Goal: Information Seeking & Learning: Find specific fact

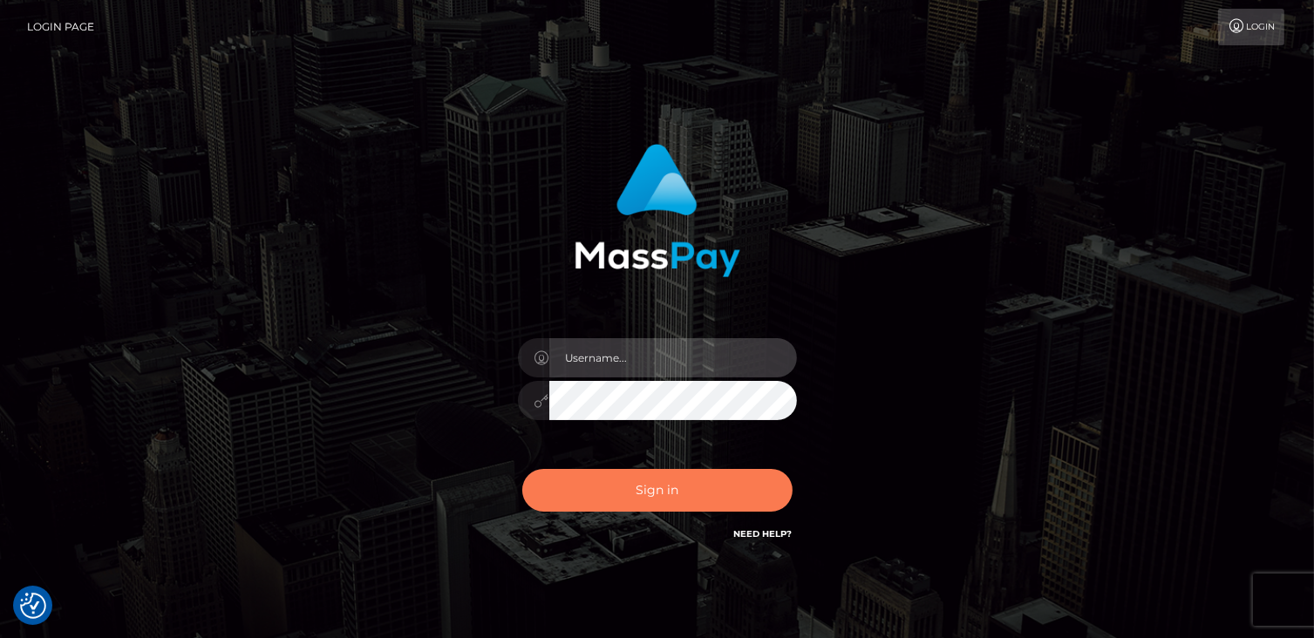
type input "catalinad"
click at [599, 491] on button "Sign in" at bounding box center [657, 490] width 270 height 43
type input "catalinad"
click at [688, 498] on button "Sign in" at bounding box center [657, 490] width 270 height 43
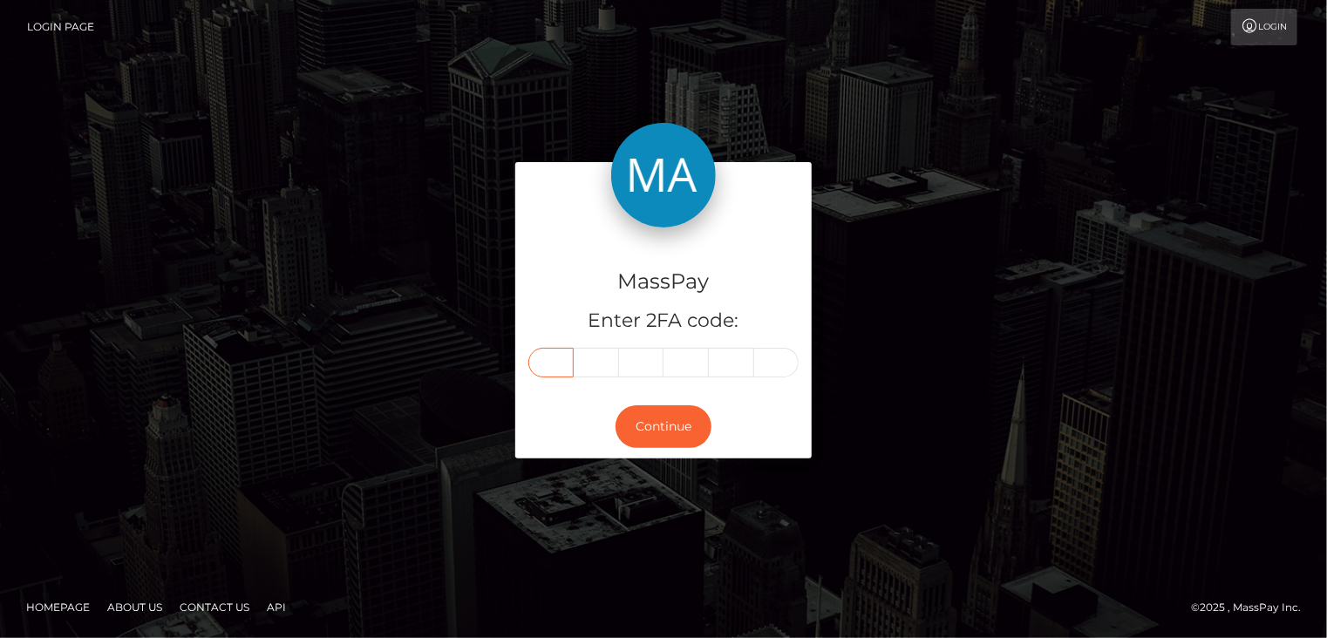
click at [551, 357] on input "text" at bounding box center [550, 363] width 45 height 30
type input "2"
type input "1"
type input "0"
type input "4"
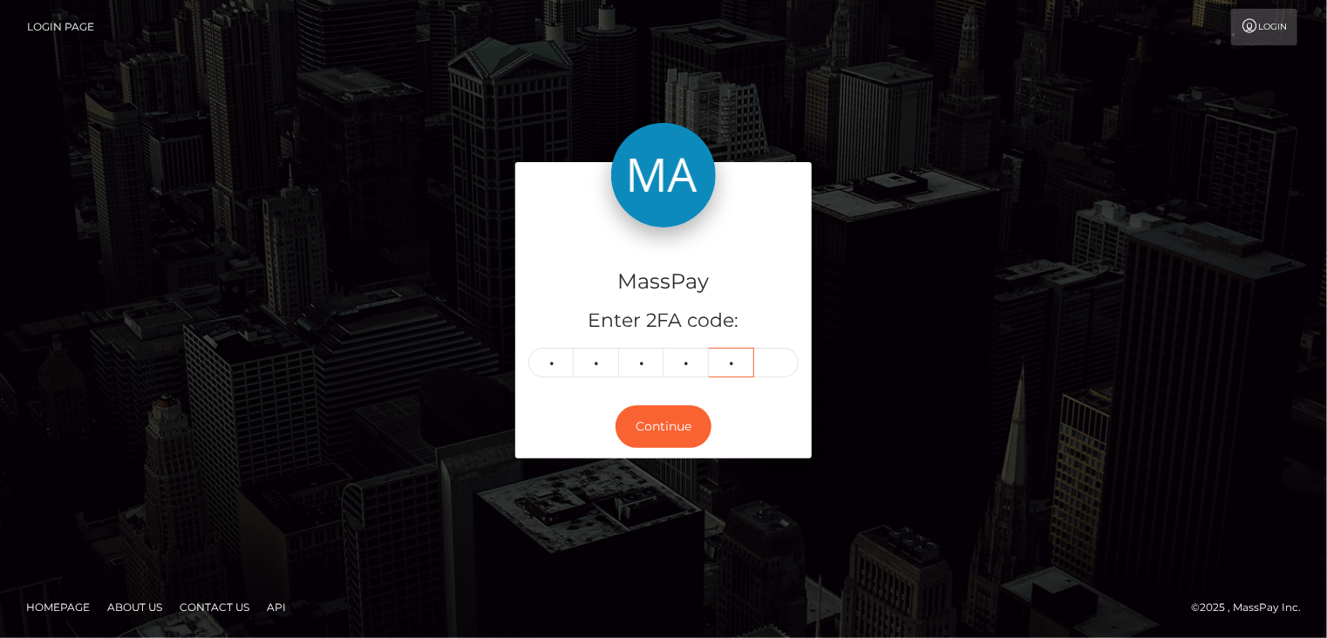
type input "3"
type input "4"
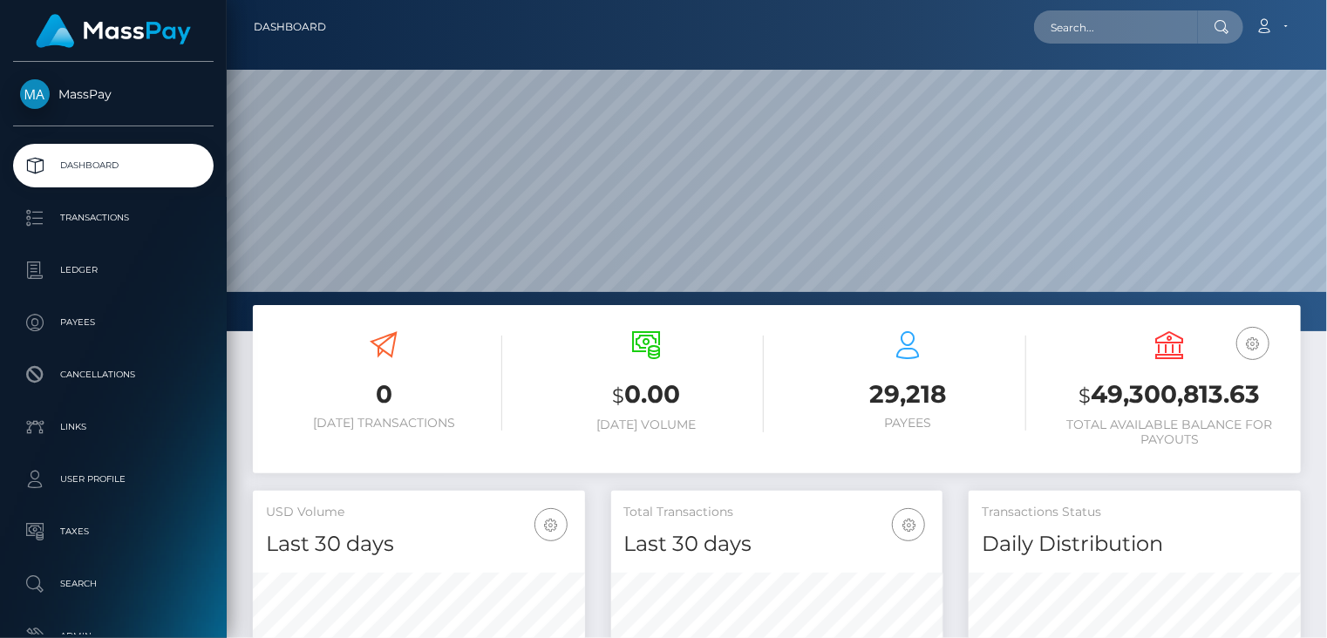
scroll to position [309, 331]
paste input "MSP52fa1a843fe650c"
type input "MSP52fa1a843fe650c"
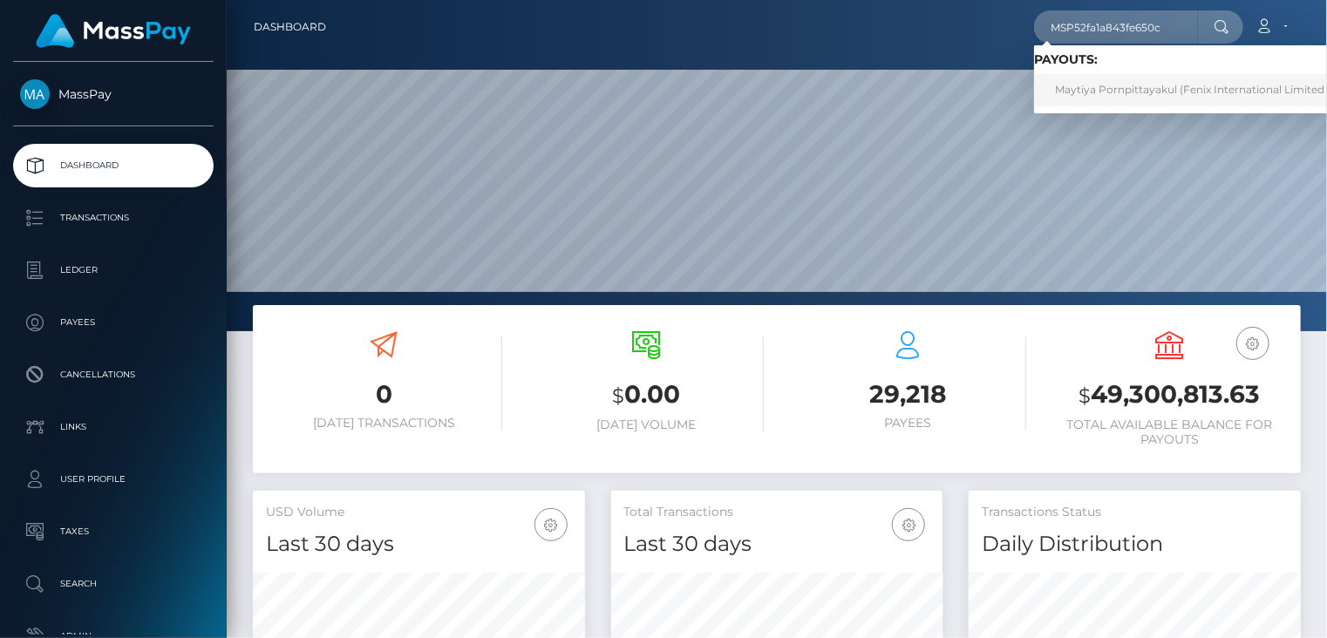
click at [1106, 83] on link "Maytiya Pornpittayakul (Fenix International Limited - )" at bounding box center [1196, 90] width 324 height 32
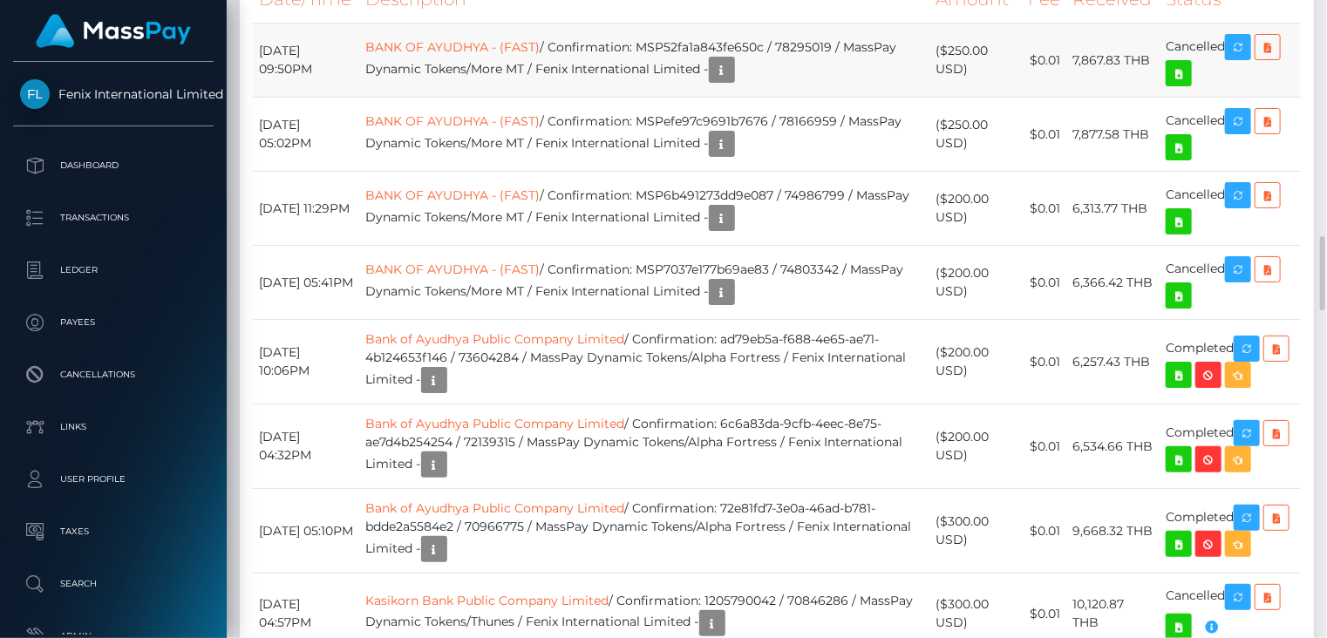
scroll to position [1745, 0]
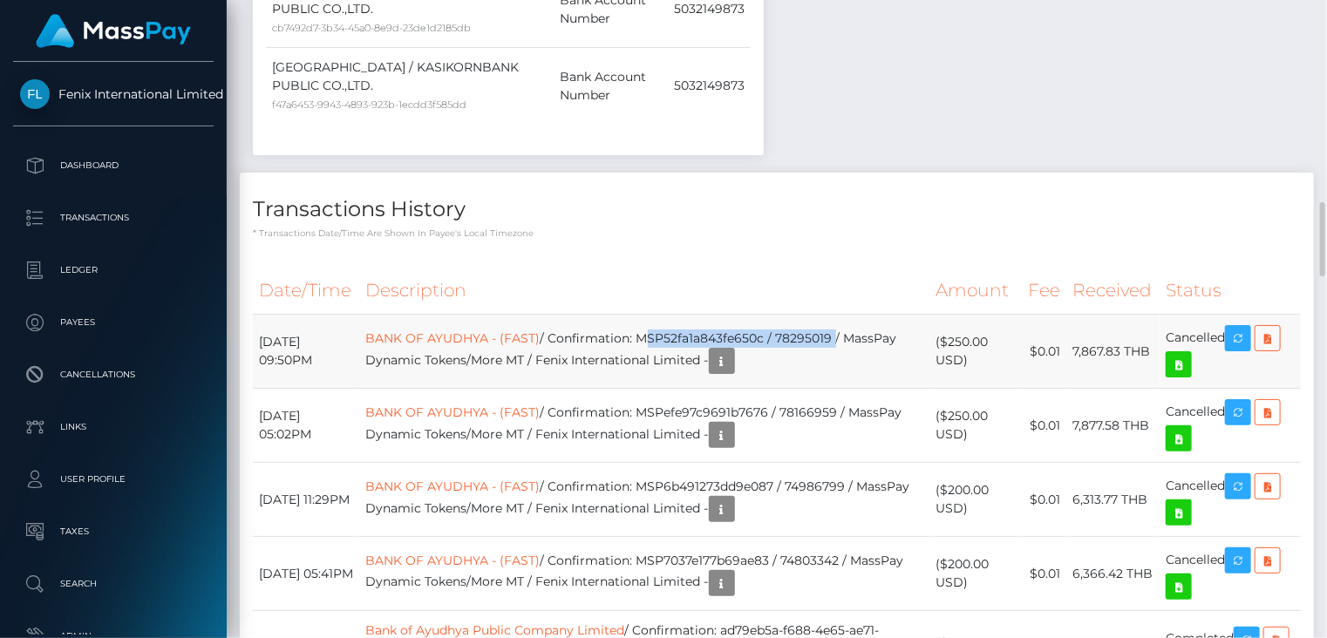
drag, startPoint x: 664, startPoint y: 334, endPoint x: 857, endPoint y: 326, distance: 193.7
click at [857, 326] on td "BANK OF AYUDHYA - (FAST) / Confirmation: MSP52fa1a843fe650c / 78295019 / MassPa…" at bounding box center [645, 352] width 570 height 74
copy td "MSP52fa1a843fe650c / 78295019"
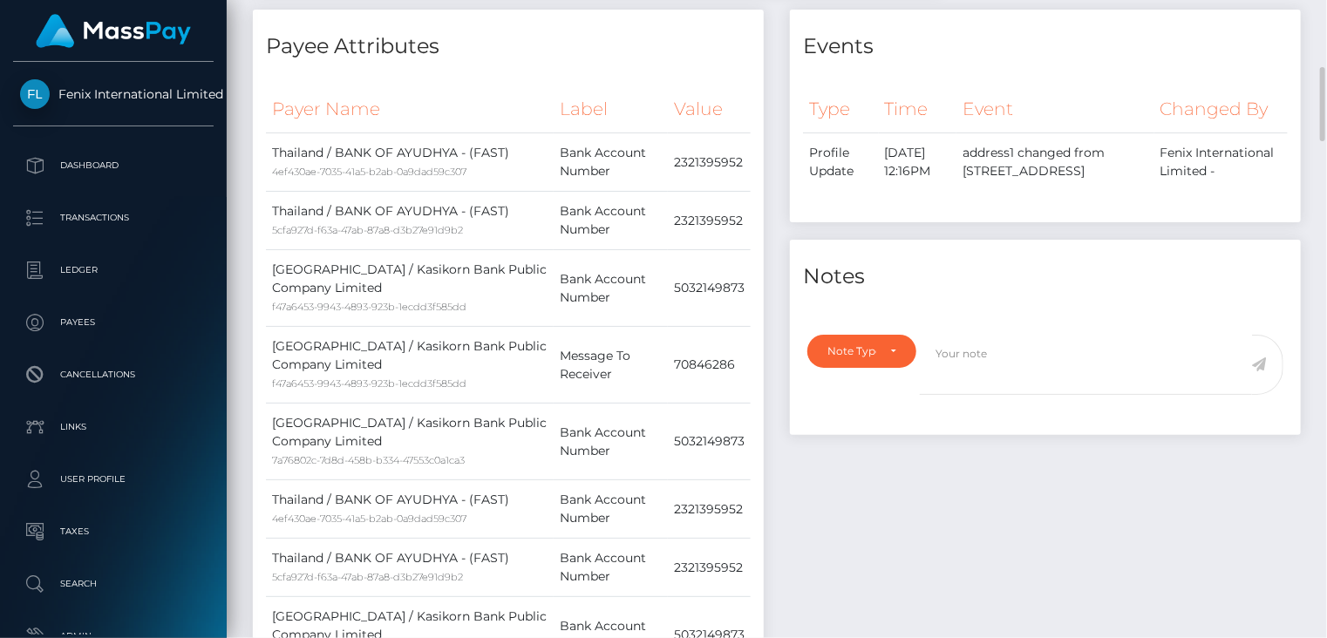
scroll to position [0, 0]
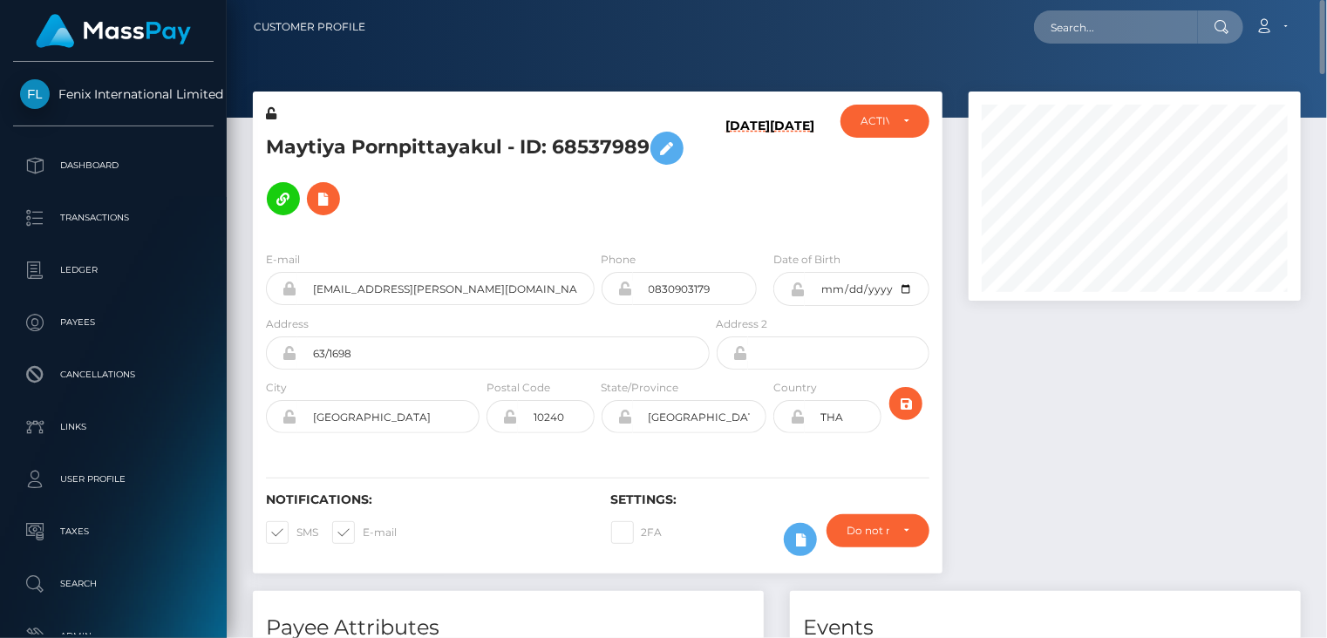
click at [390, 140] on h5 "Maytiya Pornpittayakul - ID: 68537989" at bounding box center [483, 173] width 434 height 101
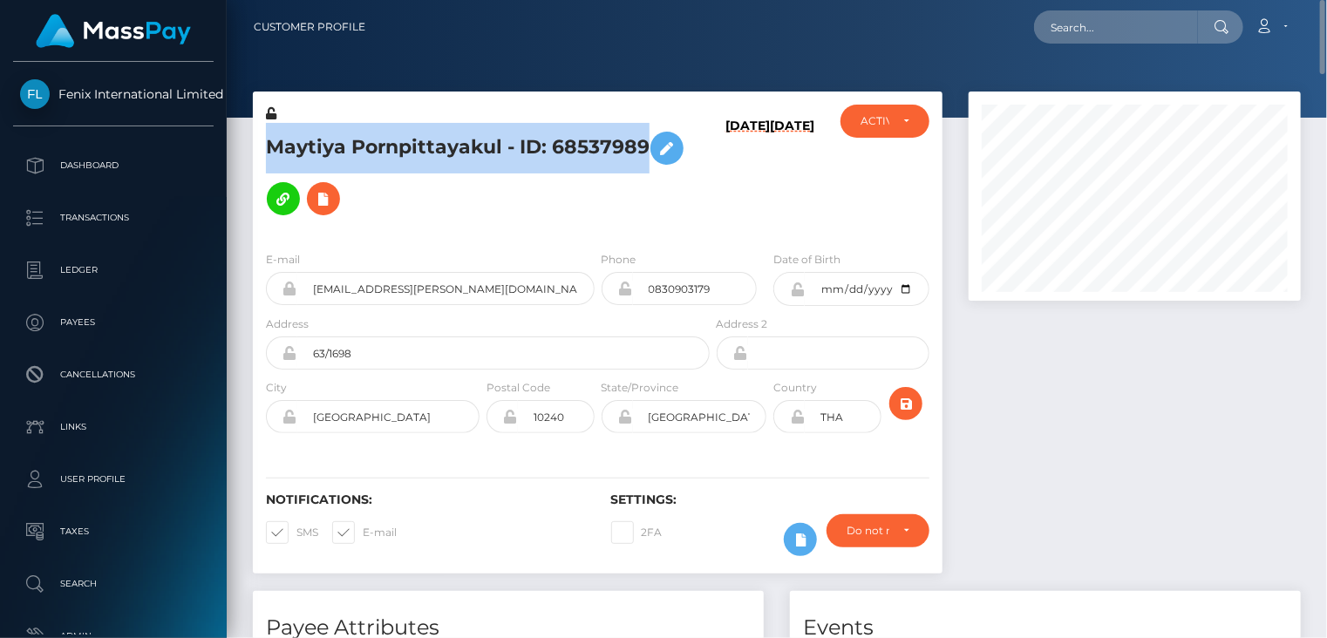
click at [390, 140] on h5 "Maytiya Pornpittayakul - ID: 68537989" at bounding box center [483, 173] width 434 height 101
copy h5 "Maytiya Pornpittayakul - ID: 68537989"
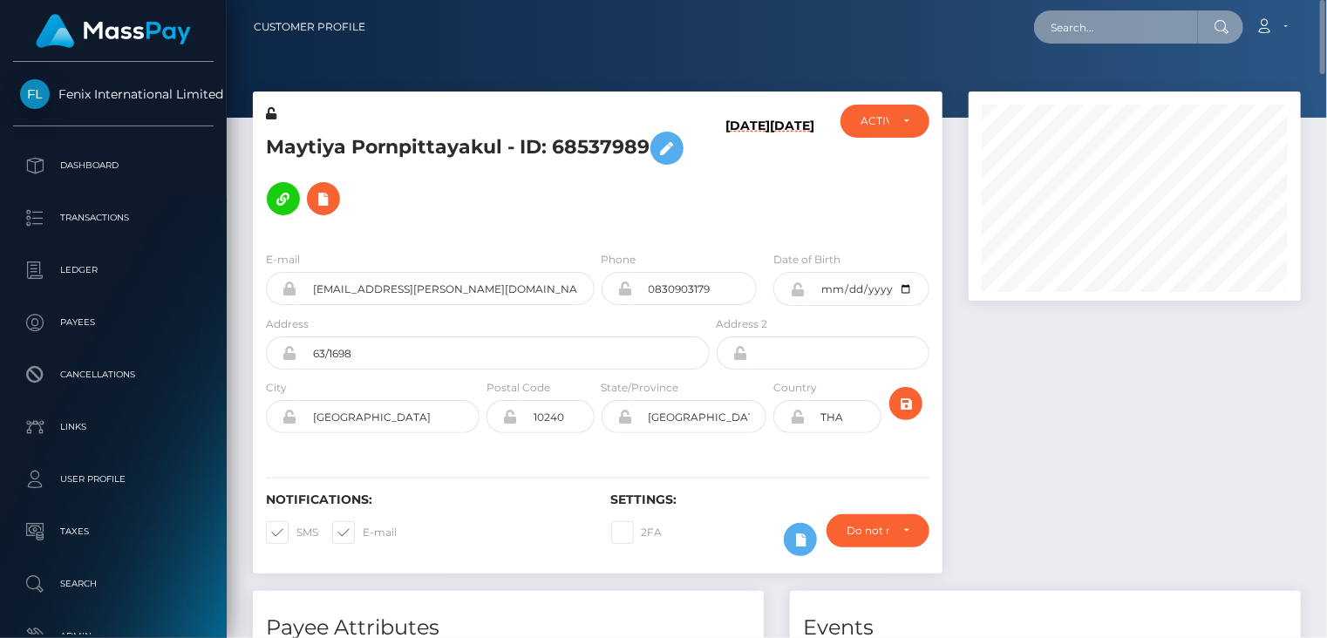
paste input "MSP50af7703351f4d0"
type input "MSP50af7703351f4d0"
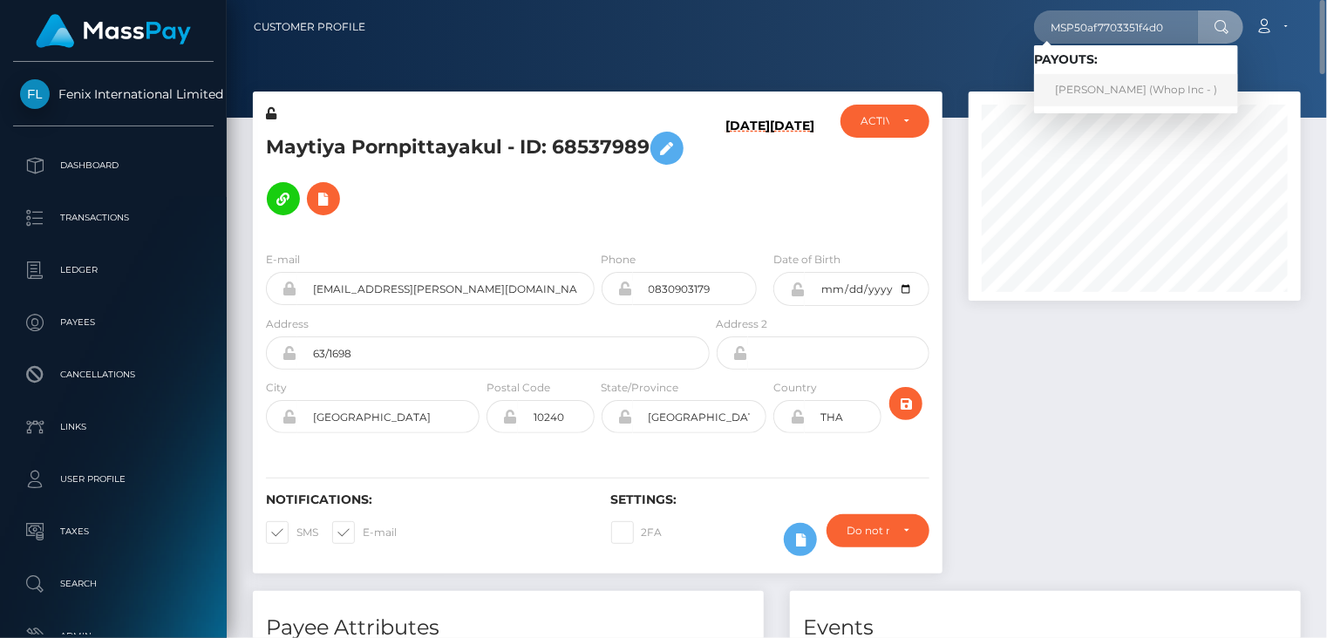
click at [1125, 88] on link "MUHAMMAD AHSAN FAIZ (Whop Inc - )" at bounding box center [1136, 90] width 204 height 32
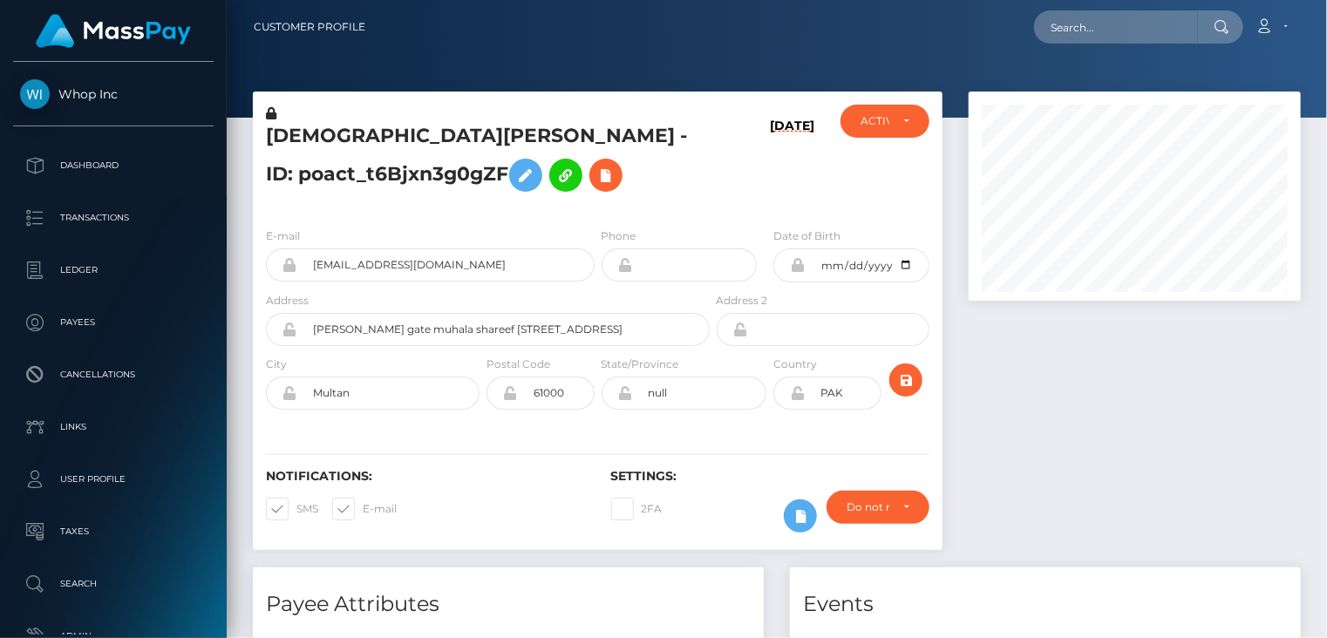
scroll to position [209, 331]
click at [374, 269] on input "ellegora.3@gmail.com" at bounding box center [445, 264] width 297 height 33
drag, startPoint x: 265, startPoint y: 135, endPoint x: 521, endPoint y: 134, distance: 255.5
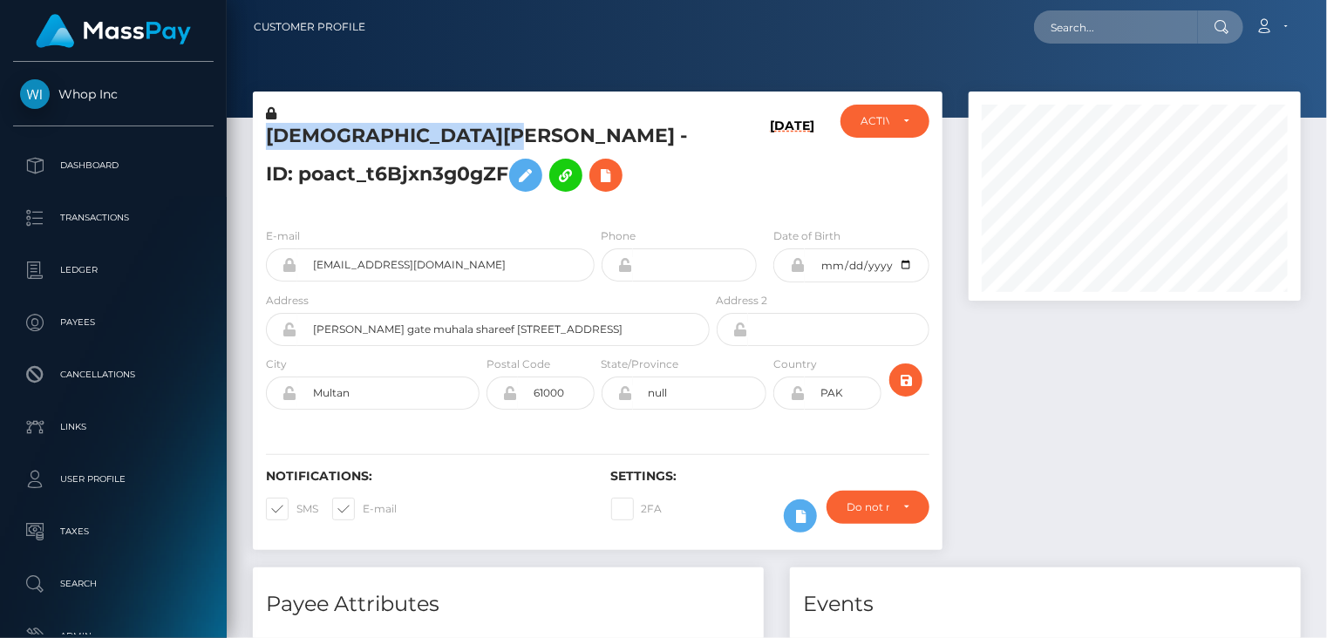
click at [521, 134] on h5 "MUHAMMAD AHSAN FAIZ - ID: poact_t6Bjxn3g0gZF" at bounding box center [483, 162] width 434 height 78
copy h5 "MUHAMMAD AHSAN FAIZ"
click at [356, 140] on h5 "[DEMOGRAPHIC_DATA][PERSON_NAME] - ID: poact_t6Bjxn3g0gZF" at bounding box center [483, 162] width 434 height 78
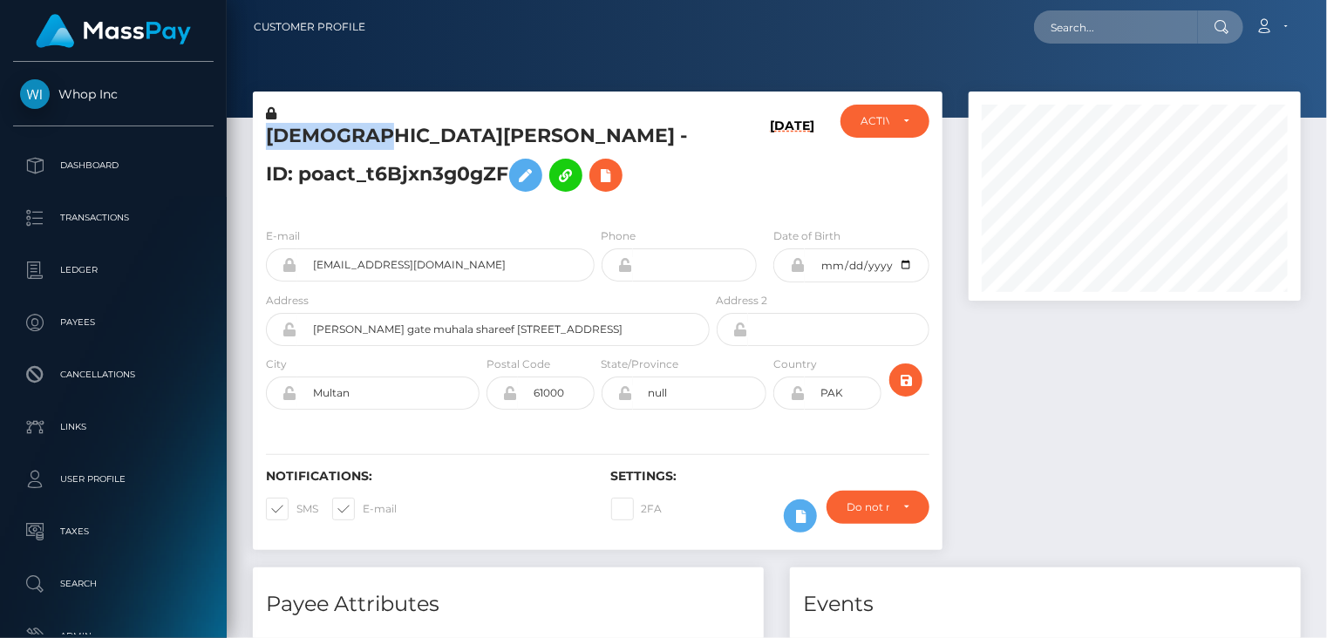
copy h5 "[DEMOGRAPHIC_DATA]"
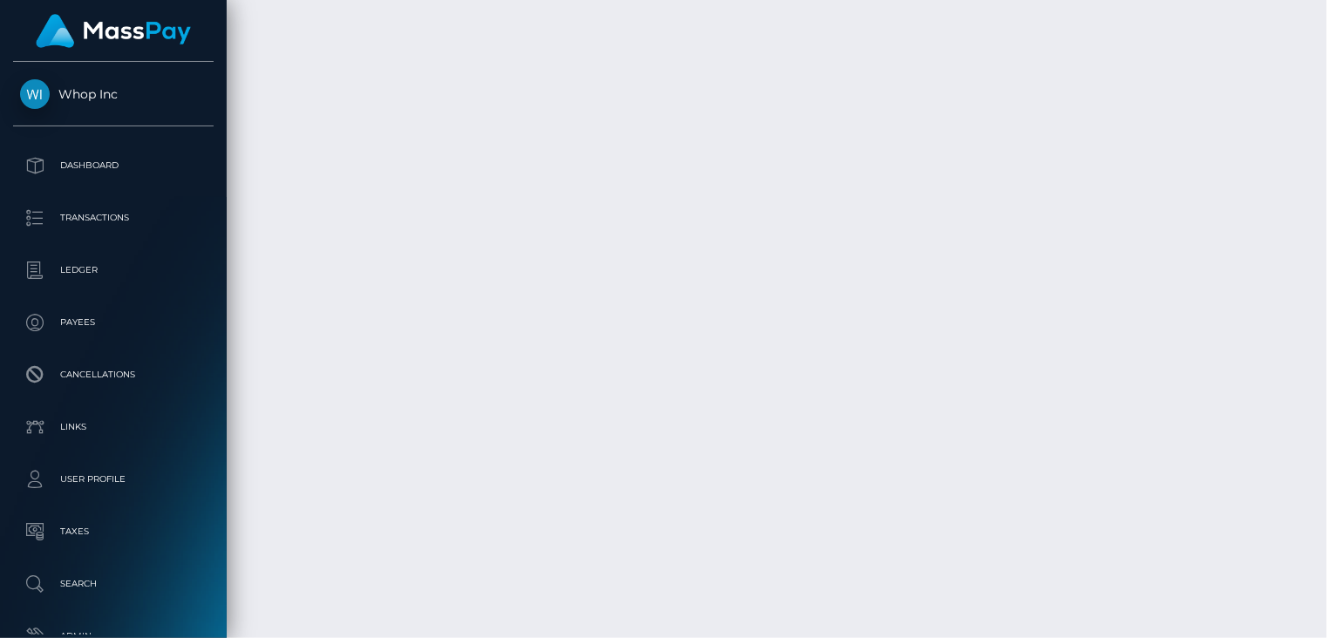
scroll to position [4467, 0]
copy td "pout_BTgBAHwaHH66X"
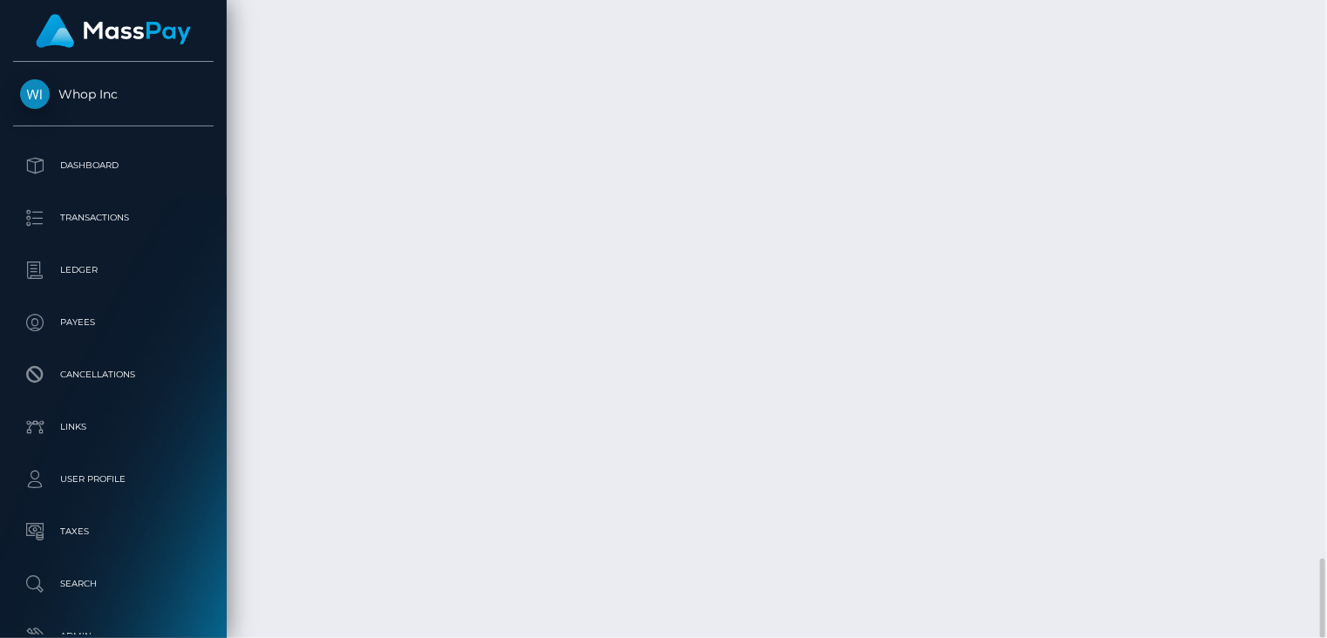
drag, startPoint x: 647, startPoint y: 449, endPoint x: 931, endPoint y: 448, distance: 284.2
copy td "MSP50af7703351f4d0 / pout_BTgBAHwaHH66X"
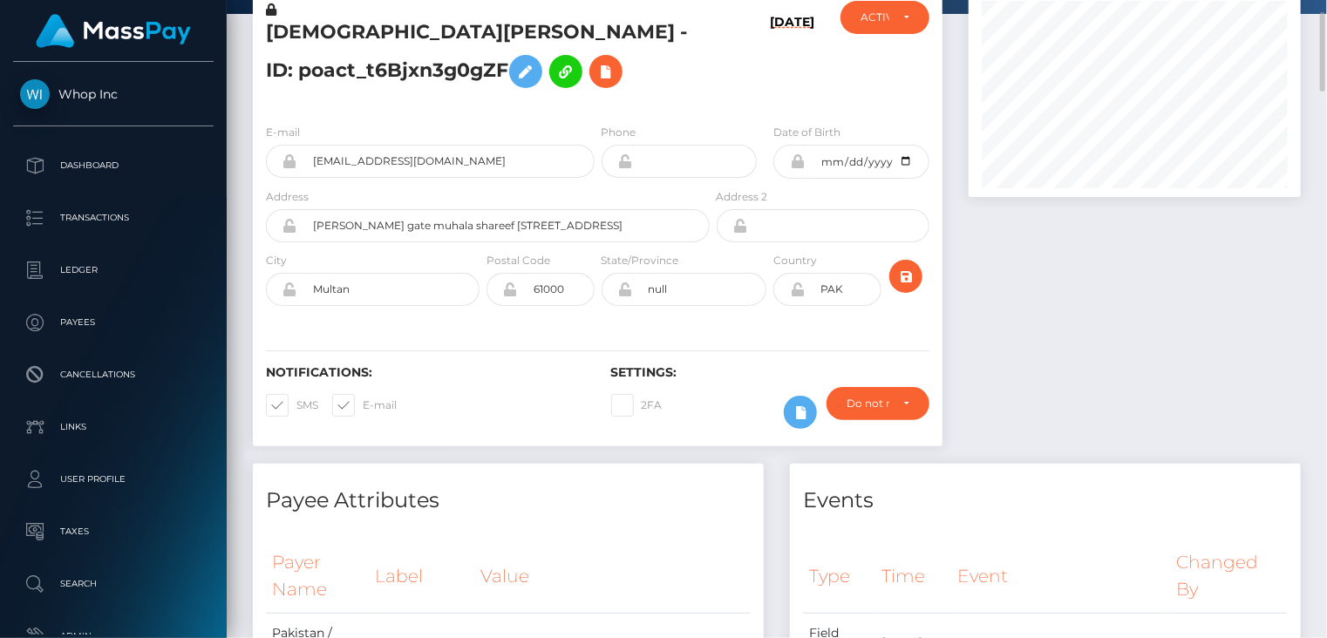
scroll to position [0, 0]
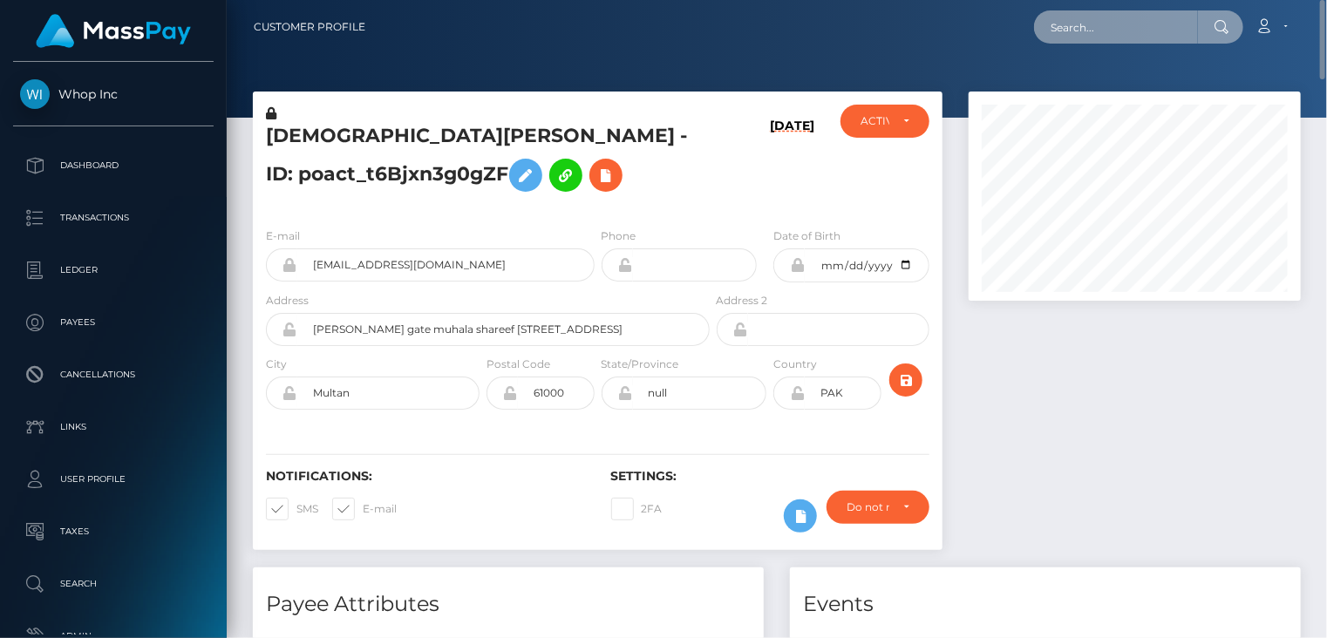
paste input "poact_Y47Sop1pphHZ"
type input "poact_Y47Sop1pphHZ"
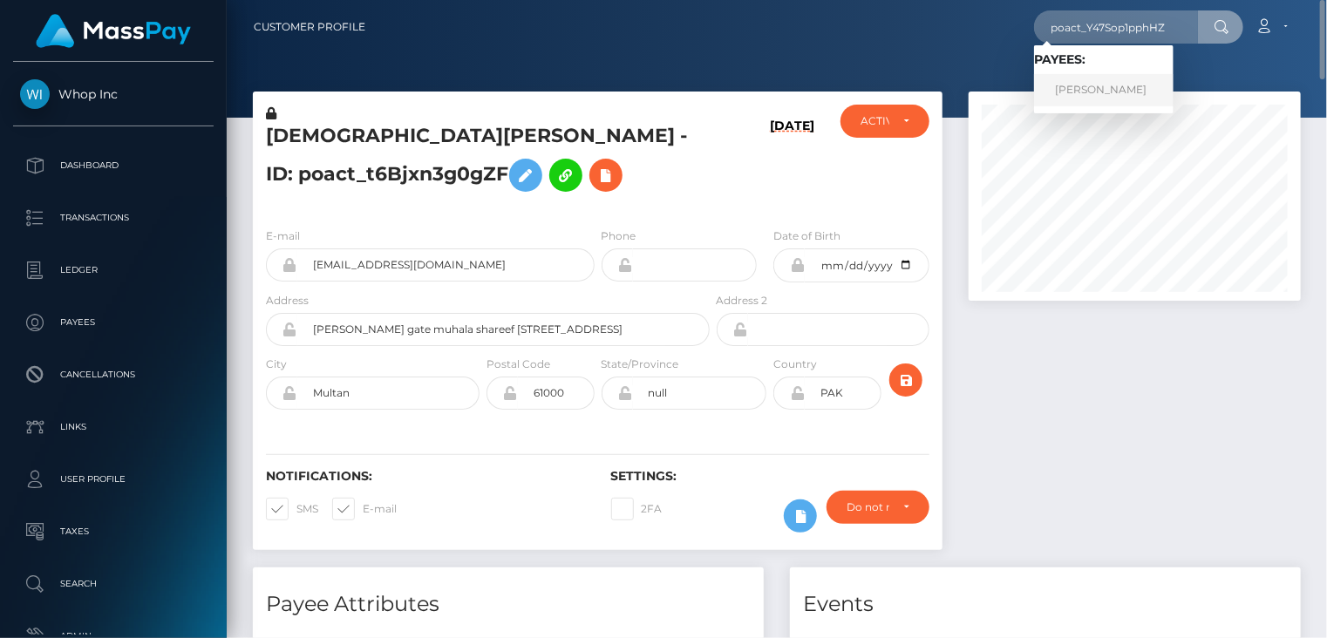
click at [1106, 90] on link "[PERSON_NAME]" at bounding box center [1104, 90] width 140 height 32
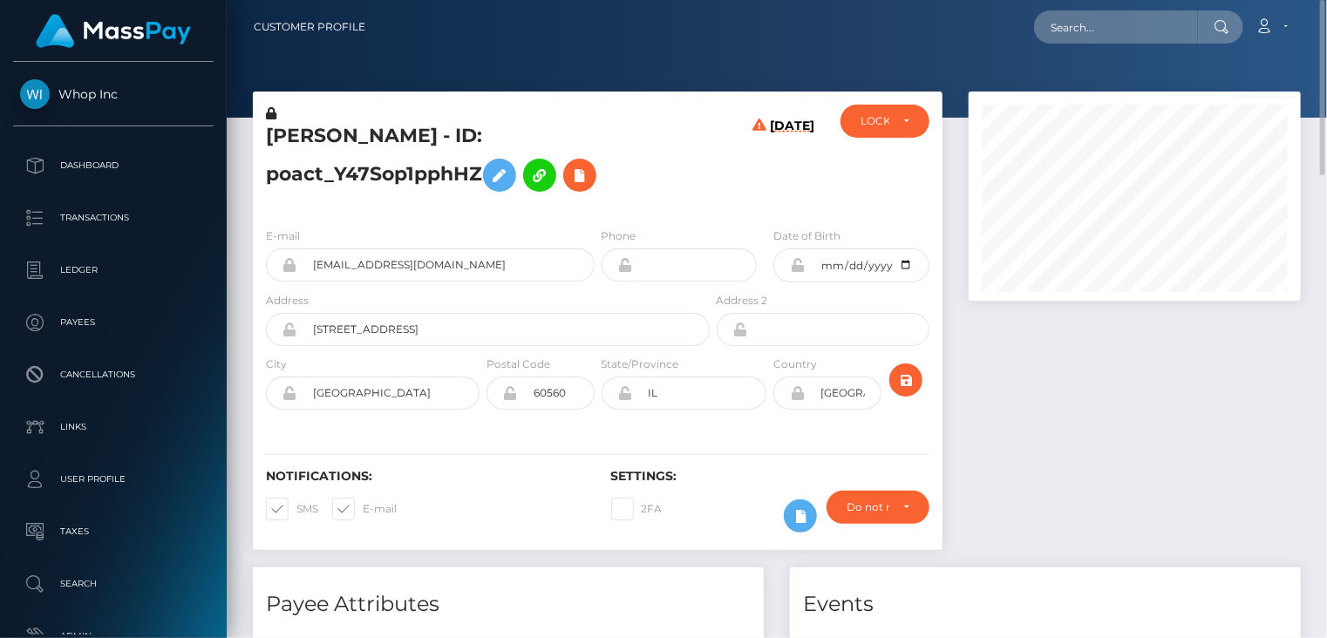
click at [405, 134] on h5 "[PERSON_NAME] - ID: poact_Y47Sop1pphHZ" at bounding box center [483, 162] width 434 height 78
click at [405, 134] on h5 "ALEJANDRO AVILA - ID: poact_Y47Sop1pphHZ" at bounding box center [483, 162] width 434 height 78
copy h5 "ALEJANDRO AVILA - ID: poact_Y47Sop1pphHZ"
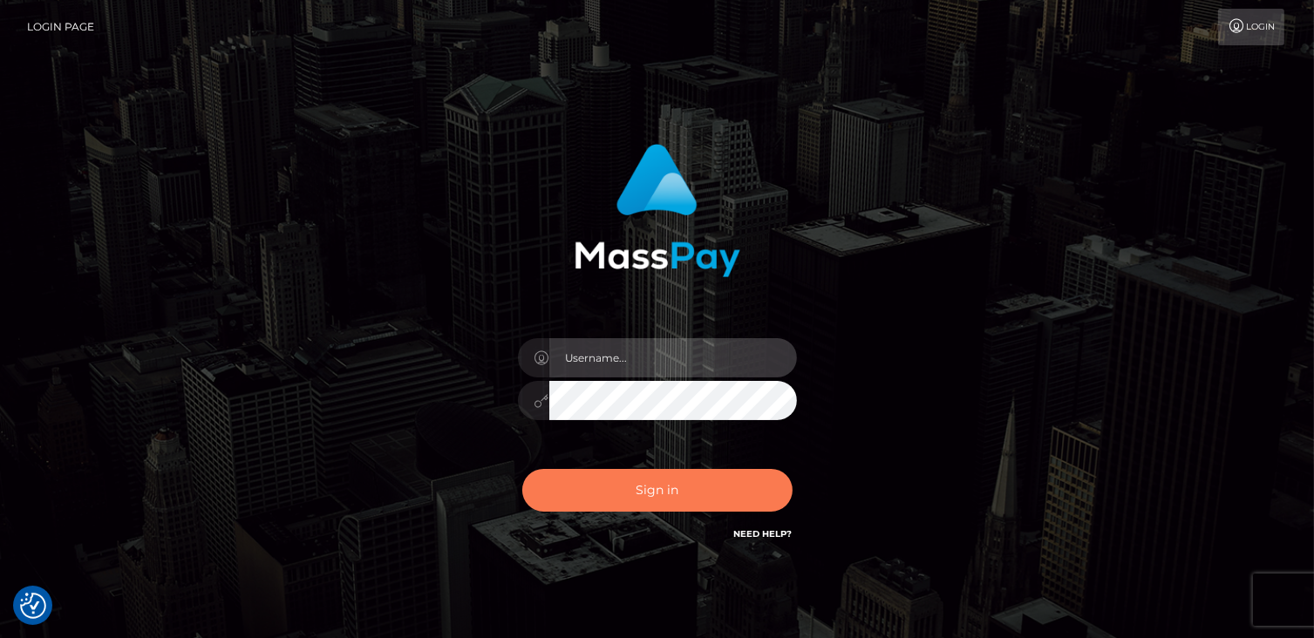
type input "catalinad"
click at [716, 487] on button "Sign in" at bounding box center [657, 490] width 270 height 43
type input "catalinad"
click at [642, 495] on button "Sign in" at bounding box center [657, 490] width 270 height 43
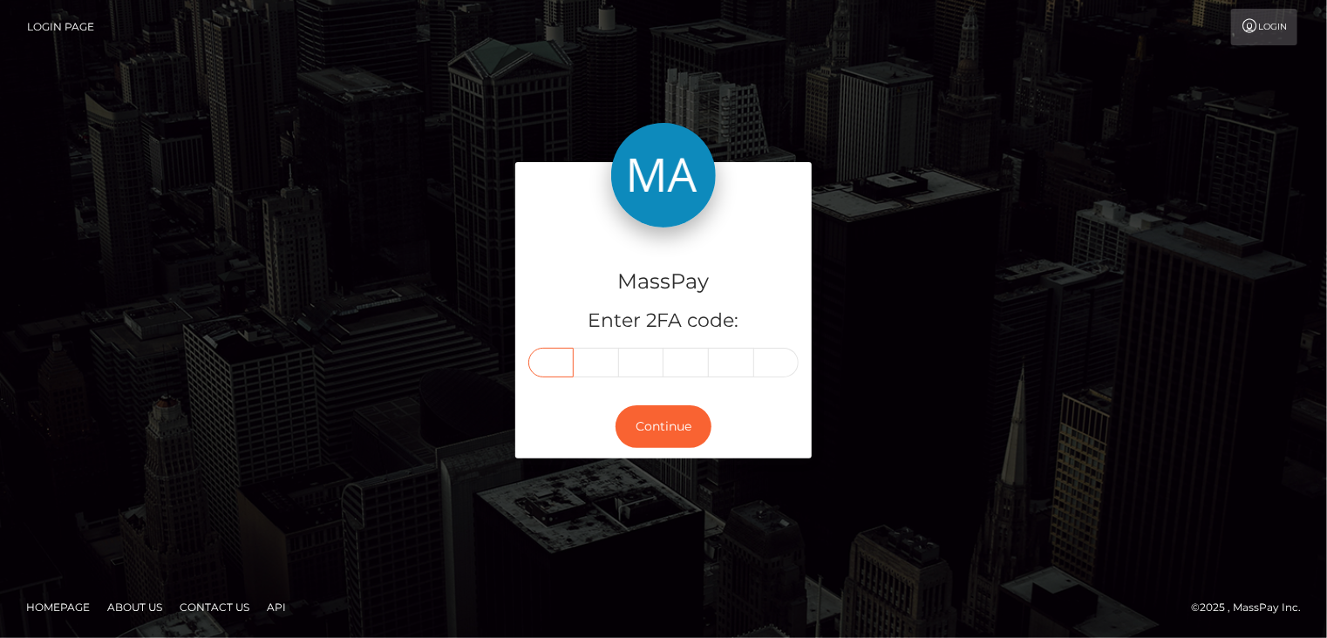
click at [553, 366] on input "text" at bounding box center [550, 363] width 45 height 30
type input "8"
type input "3"
type input "8"
type input "7"
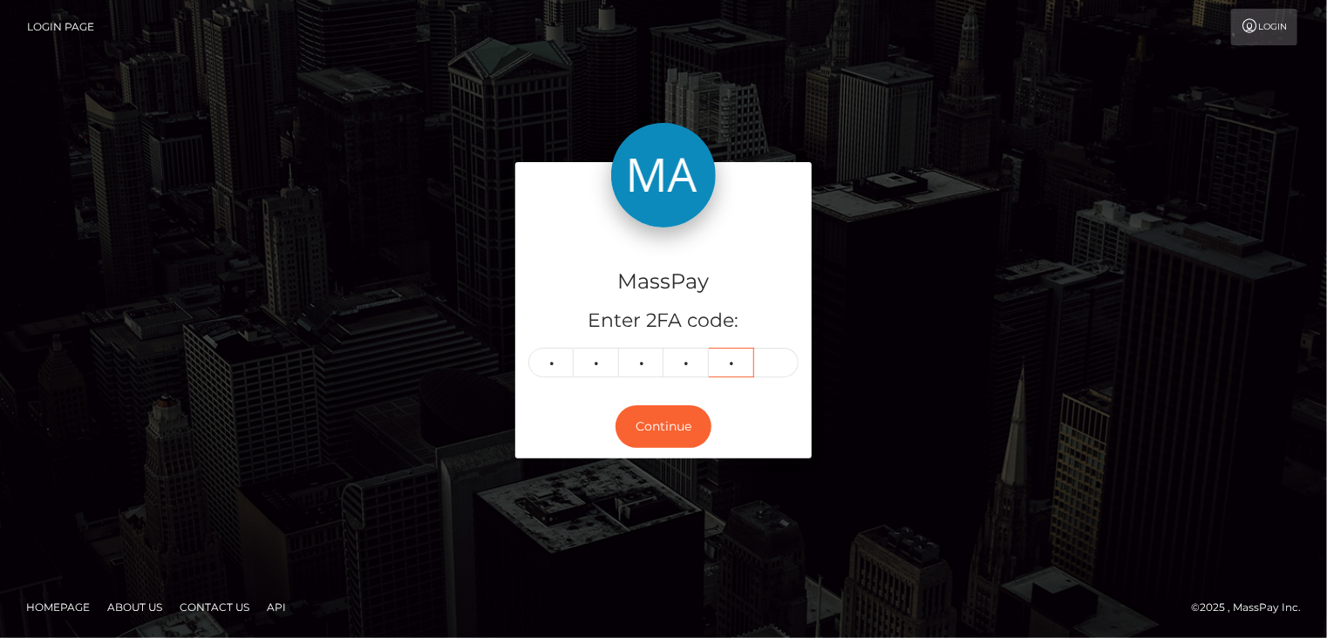
type input "4"
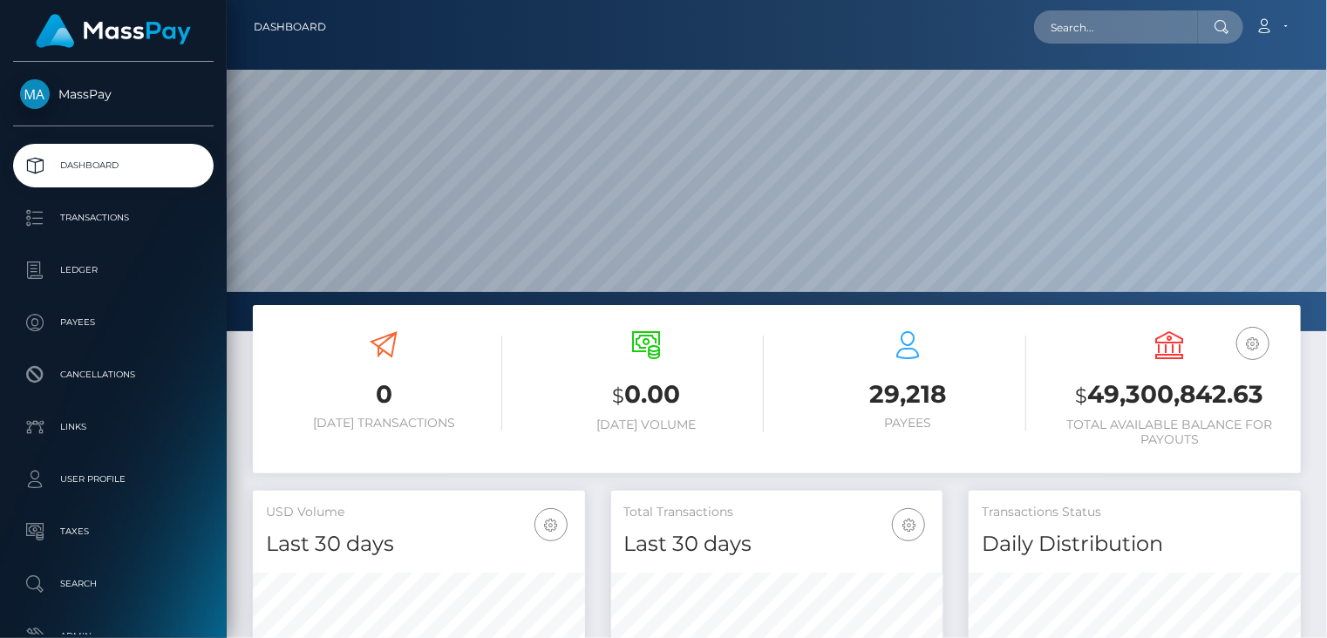
scroll to position [309, 331]
paste input "MSPc7154f413eaf887"
type input "MSPc7154f413eaf887"
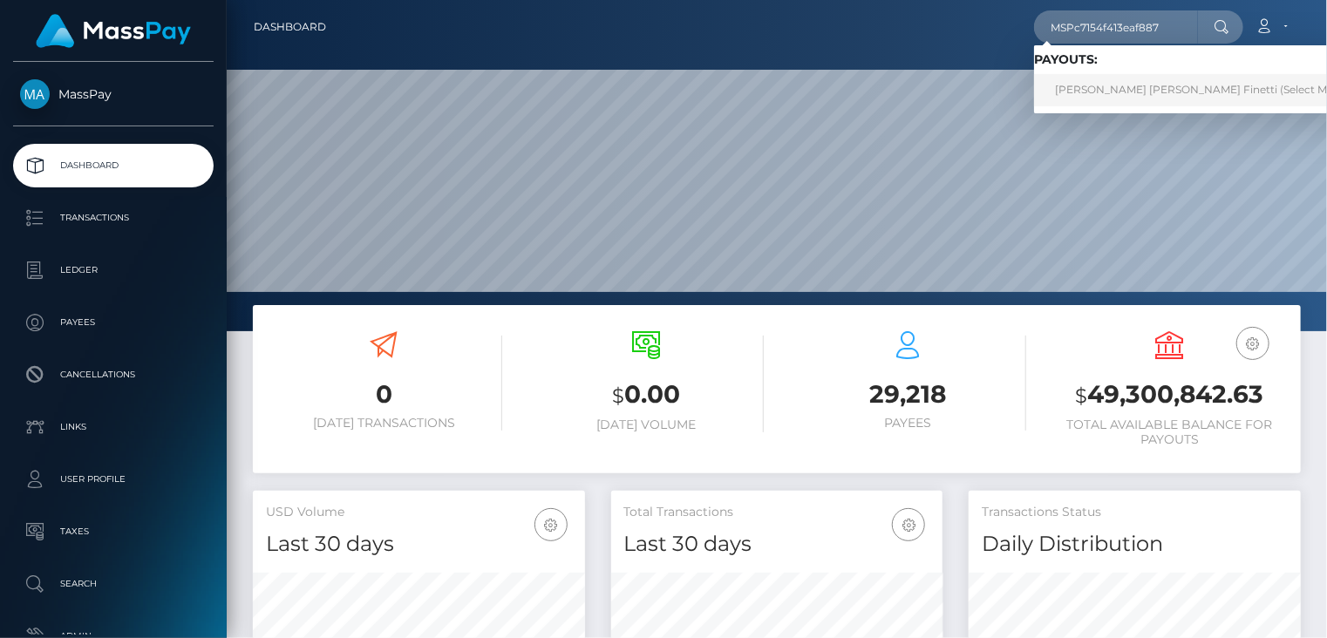
click at [1085, 87] on link "Fabrizio Israel Jimenez Finetti (Select Media LLC - )" at bounding box center [1219, 90] width 371 height 32
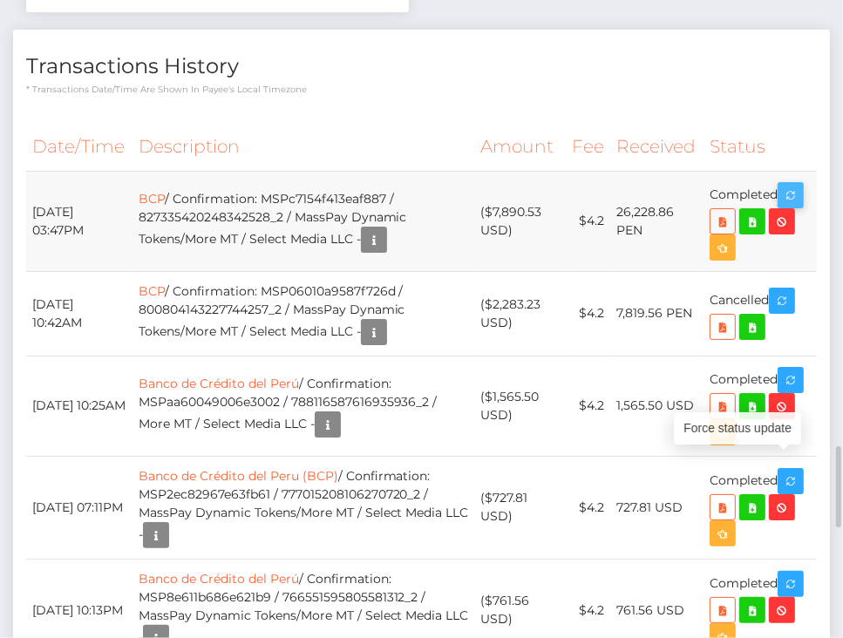
scroll to position [209, 246]
click at [800, 207] on icon "button" at bounding box center [790, 196] width 21 height 22
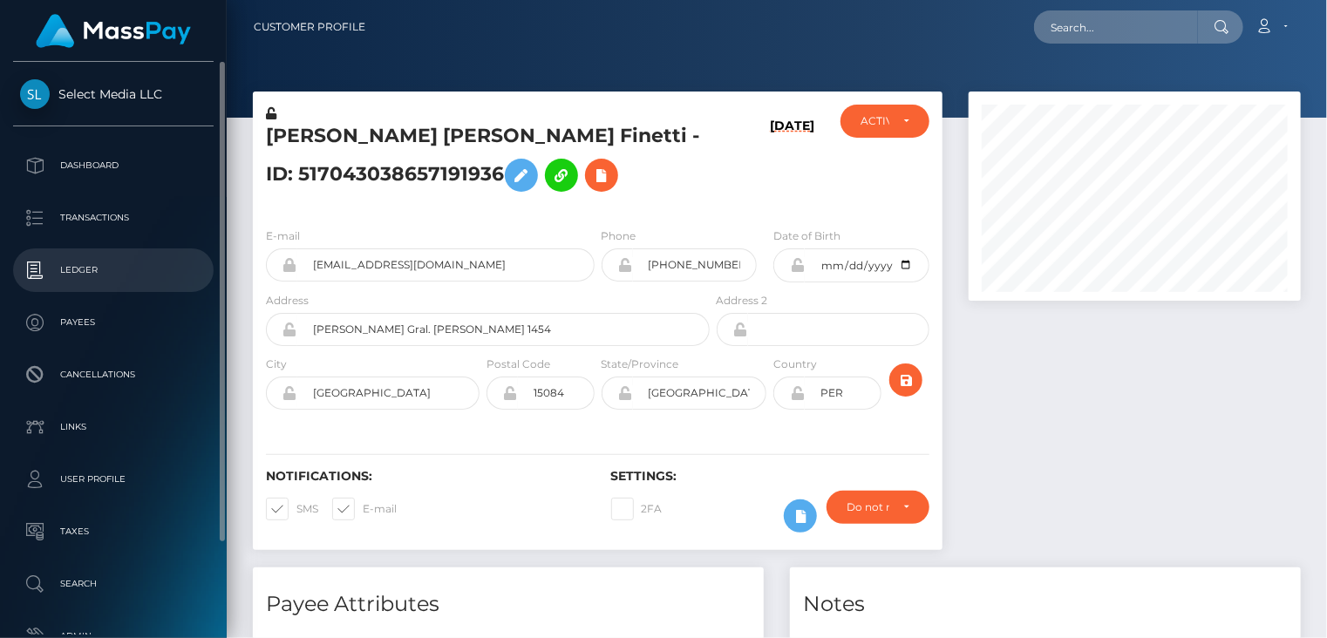
scroll to position [209, 331]
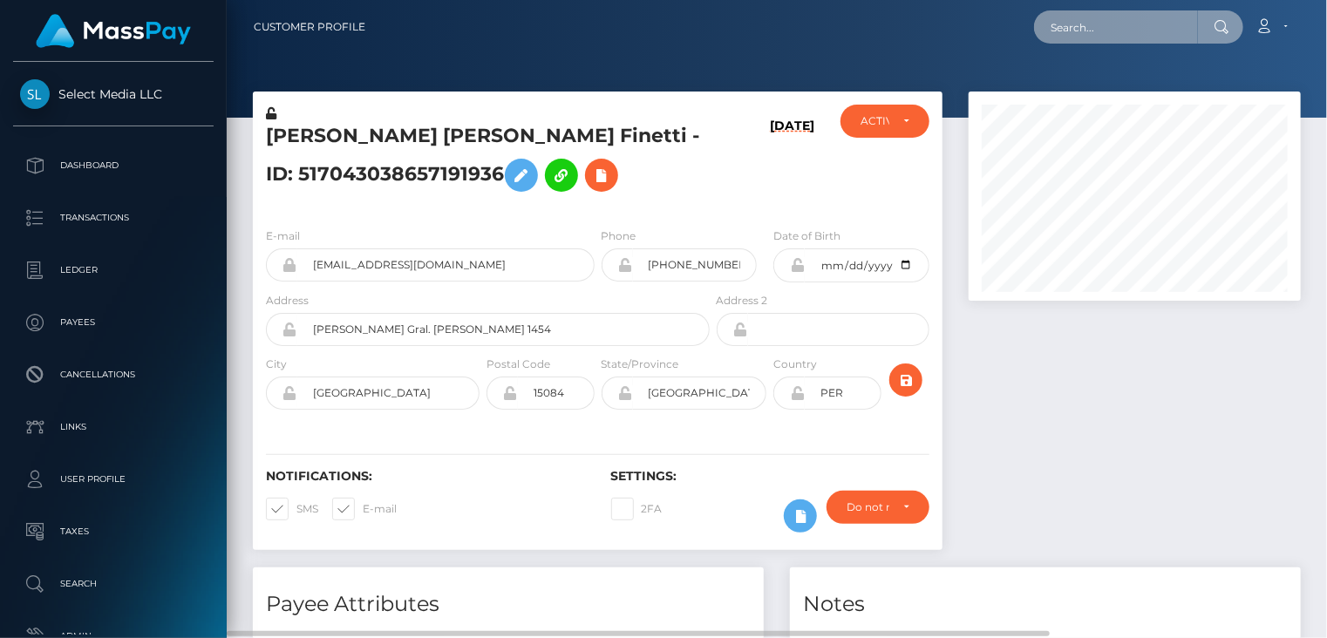
paste input "MSPcd981f4fa665274"
type input "MSPcd981f4fa665274"
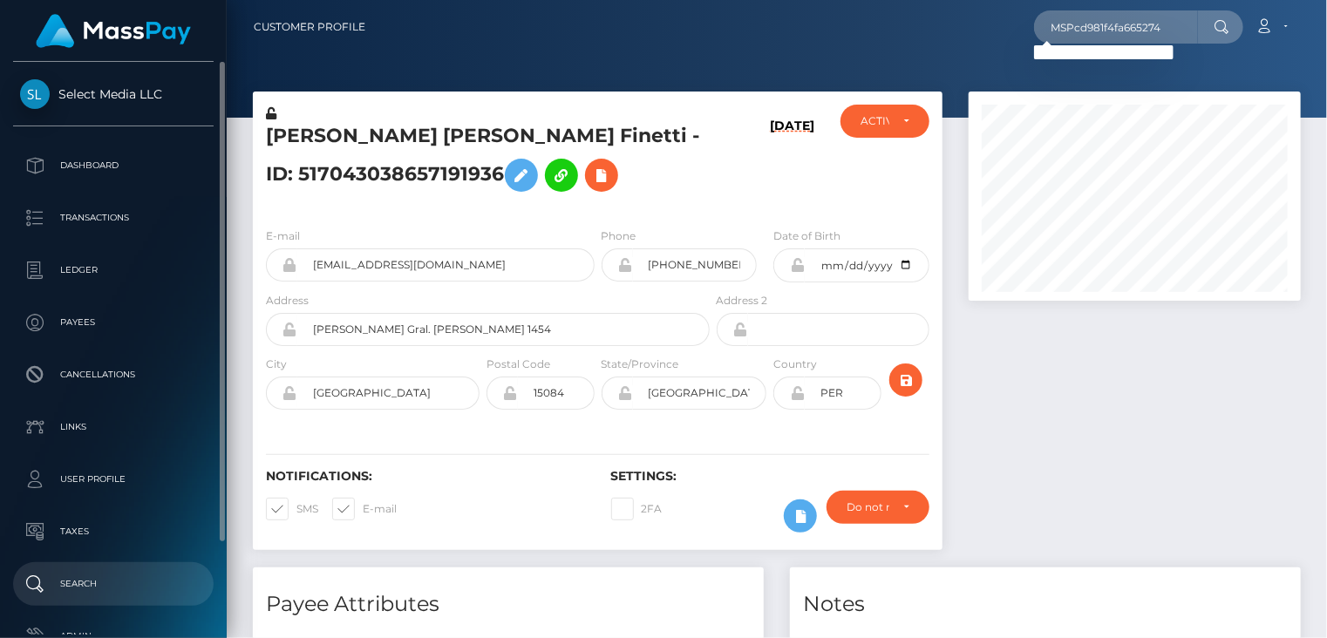
click at [87, 575] on p "Search" at bounding box center [113, 584] width 187 height 26
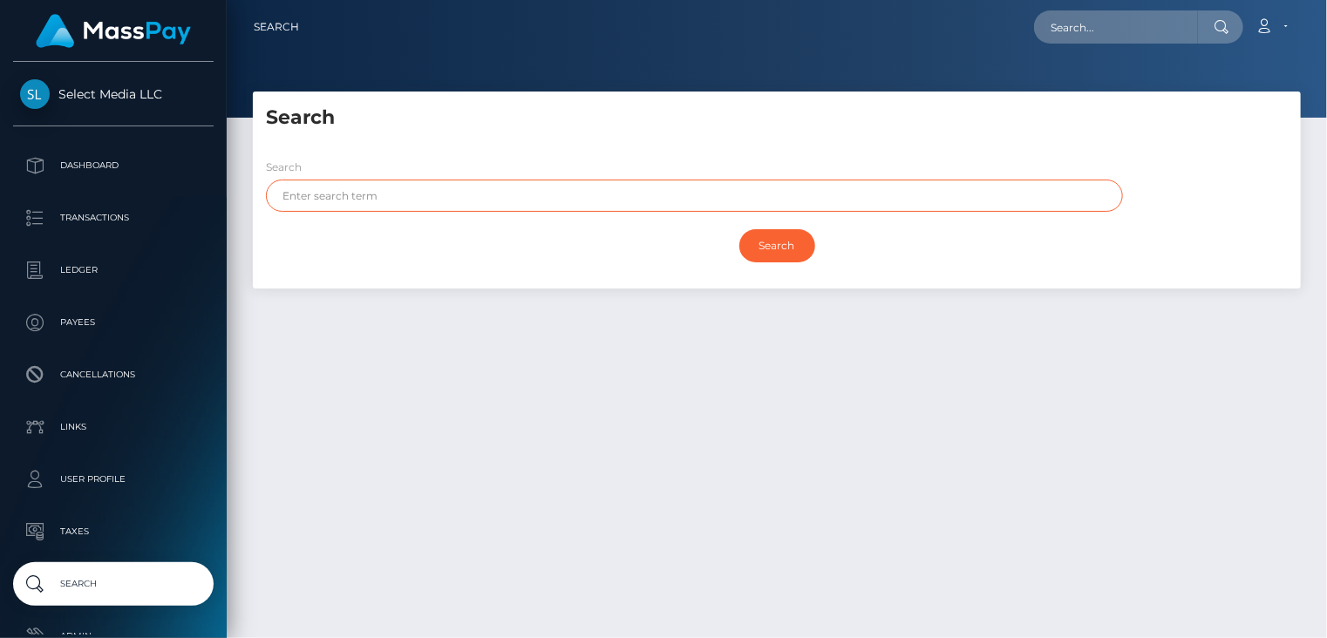
paste input "MAINA"
type input "MAINA"
click at [767, 255] on input "Search" at bounding box center [777, 245] width 76 height 33
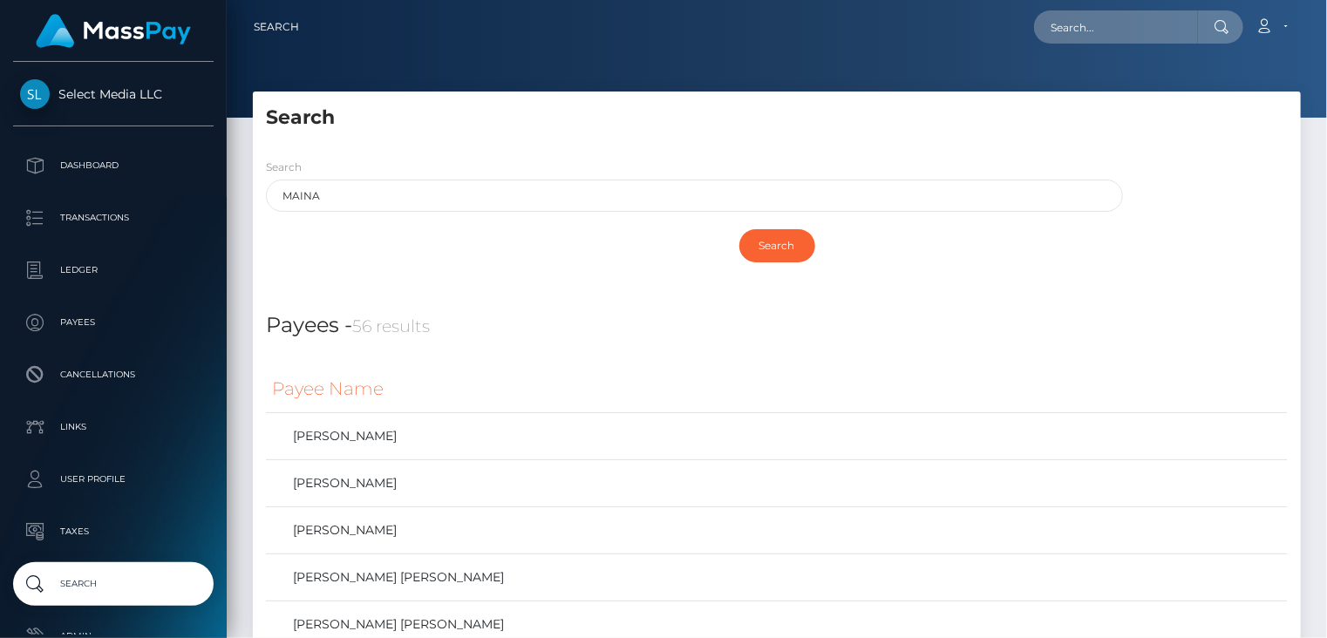
click at [481, 161] on div "Search MAINA" at bounding box center [694, 185] width 857 height 54
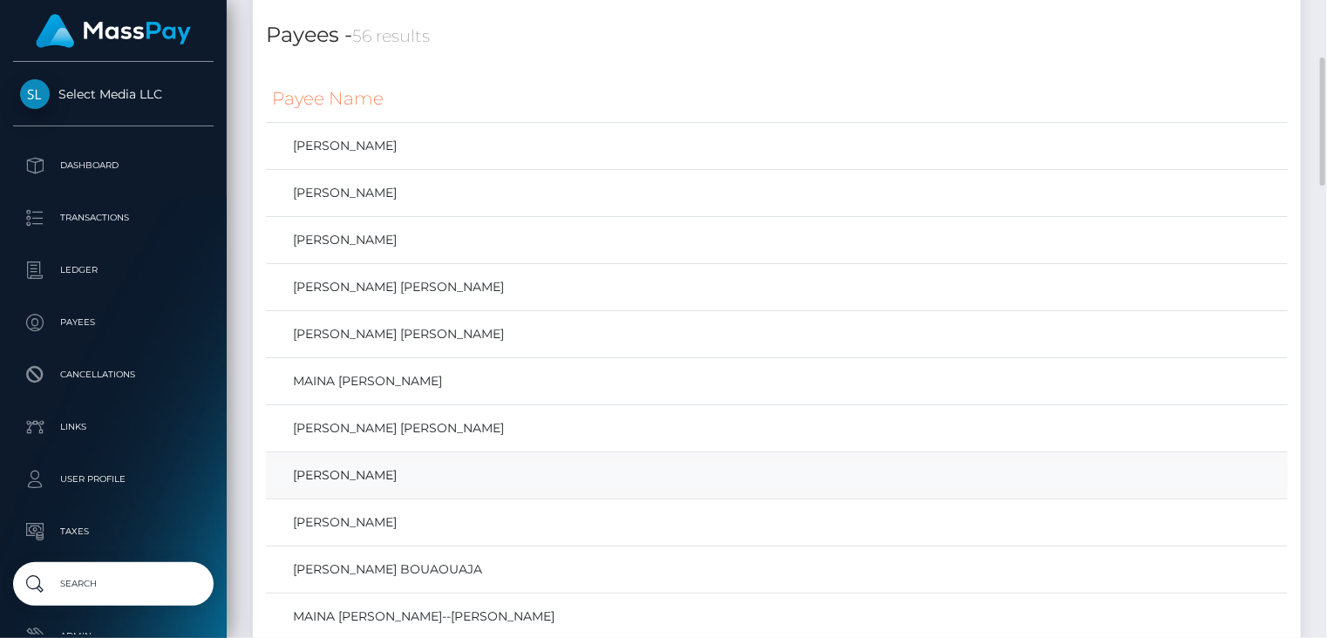
click at [363, 483] on link "Sarah Maina" at bounding box center [777, 475] width 1010 height 25
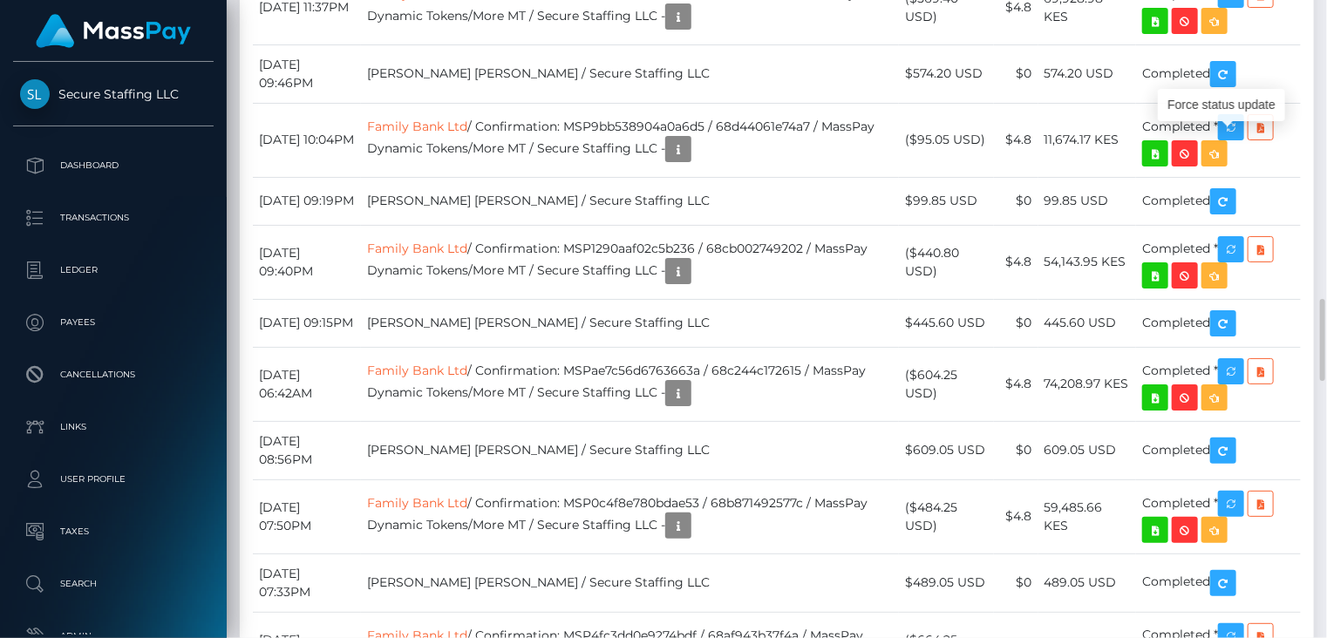
scroll to position [209, 331]
